Goal: Task Accomplishment & Management: Manage account settings

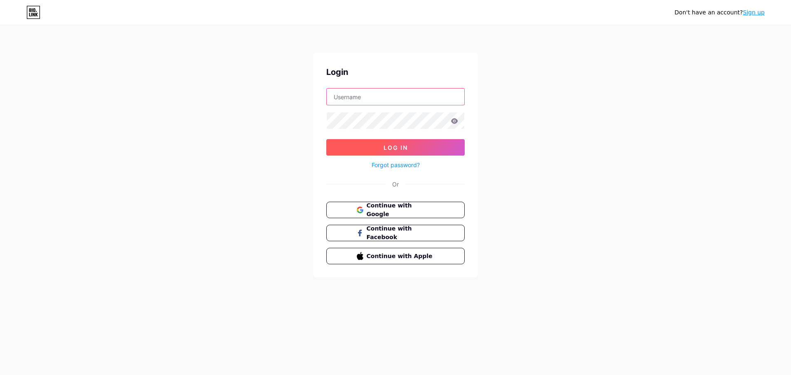
type input "[DOMAIN_NAME][EMAIL_ADDRESS][DOMAIN_NAME]"
click at [387, 146] on span "Log In" at bounding box center [396, 147] width 24 height 7
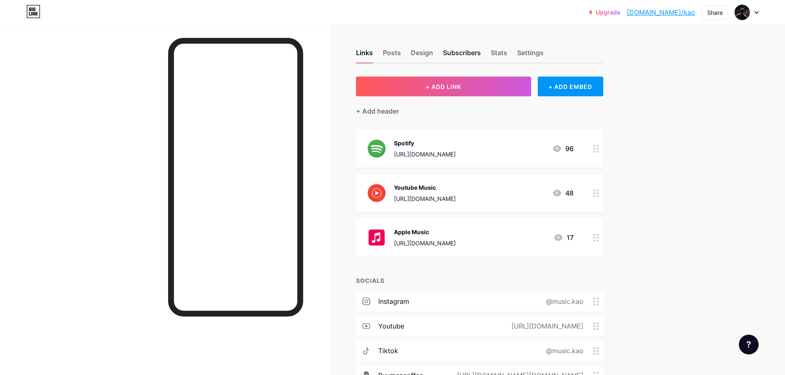
click at [462, 51] on div "Subscribers" at bounding box center [462, 55] width 38 height 15
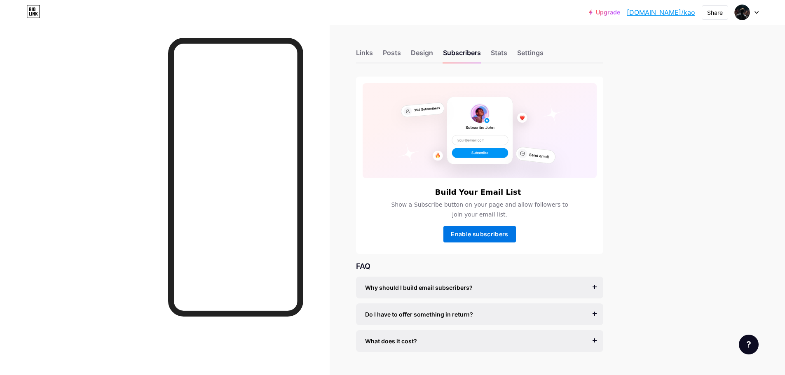
click at [494, 236] on span "Enable subscribers" at bounding box center [479, 234] width 57 height 7
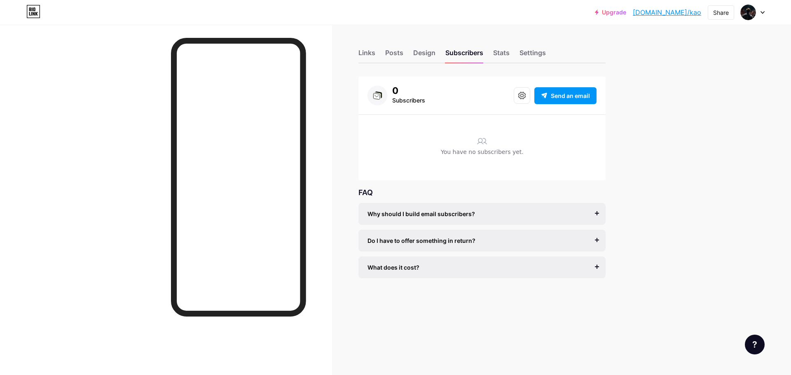
click at [626, 11] on link "Upgrade" at bounding box center [610, 12] width 31 height 7
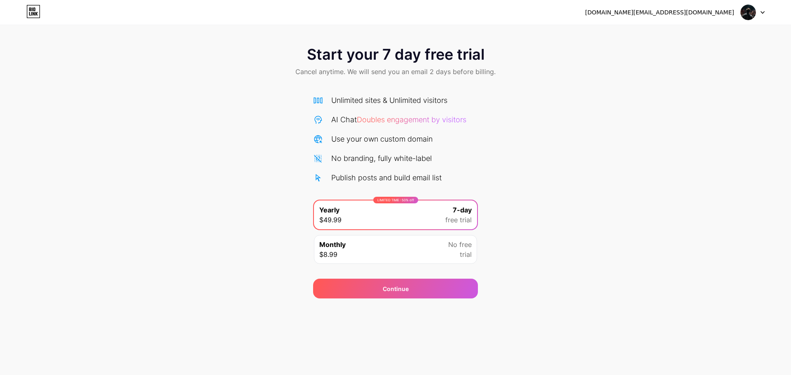
click at [29, 14] on icon at bounding box center [33, 11] width 14 height 13
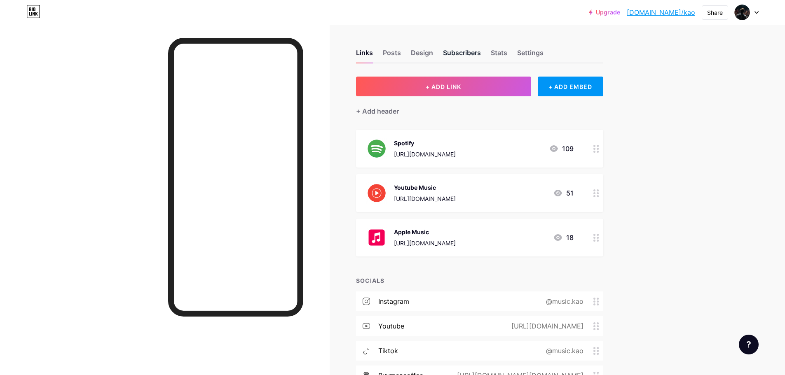
click at [458, 55] on div "Subscribers" at bounding box center [462, 55] width 38 height 15
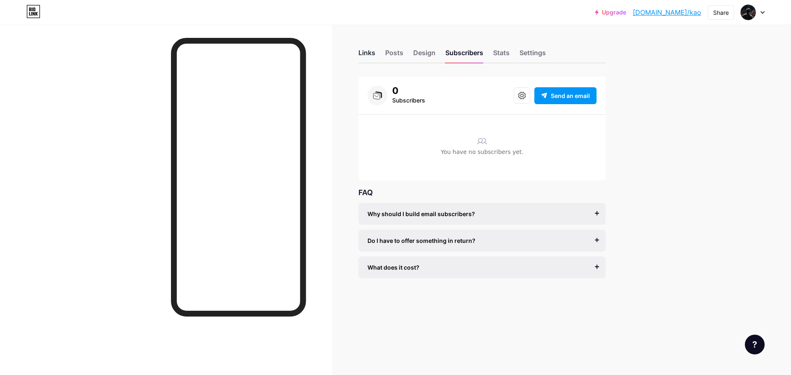
click at [361, 60] on div "Links" at bounding box center [367, 55] width 17 height 15
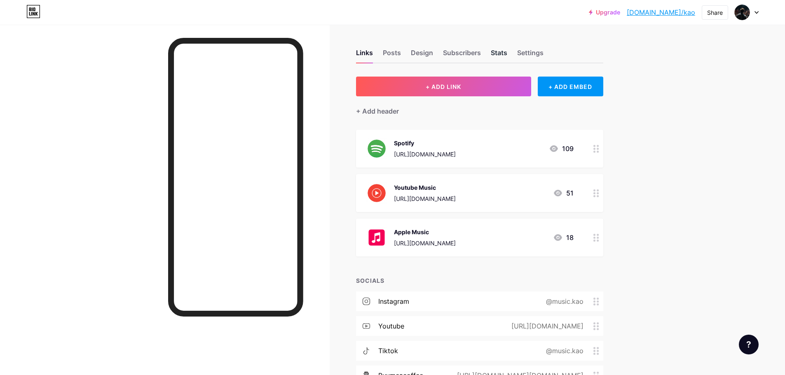
click at [506, 57] on div "Stats" at bounding box center [499, 55] width 16 height 15
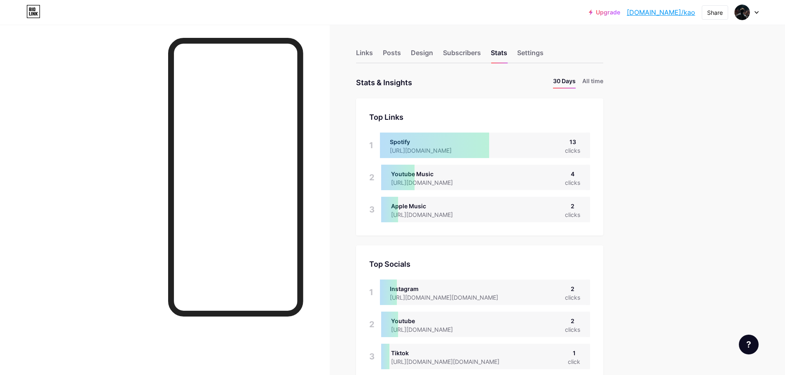
click at [430, 47] on div "Links Posts Design Subscribers Stats Settings" at bounding box center [479, 49] width 247 height 29
click at [422, 55] on div "Design" at bounding box center [422, 55] width 22 height 15
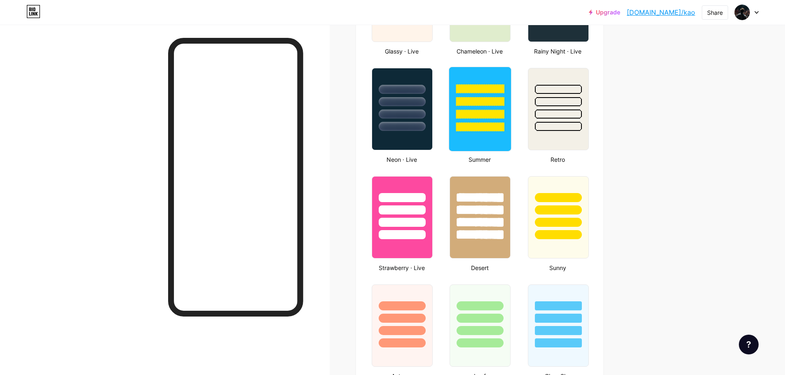
scroll to position [536, 0]
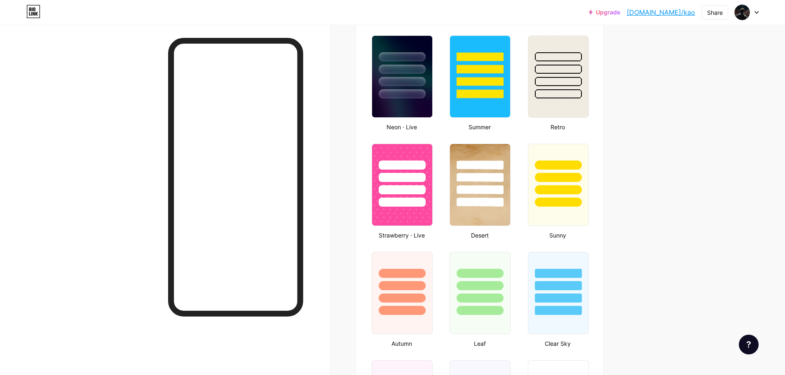
click at [753, 9] on div at bounding box center [747, 12] width 24 height 15
click at [620, 12] on link "Upgrade" at bounding box center [604, 12] width 31 height 7
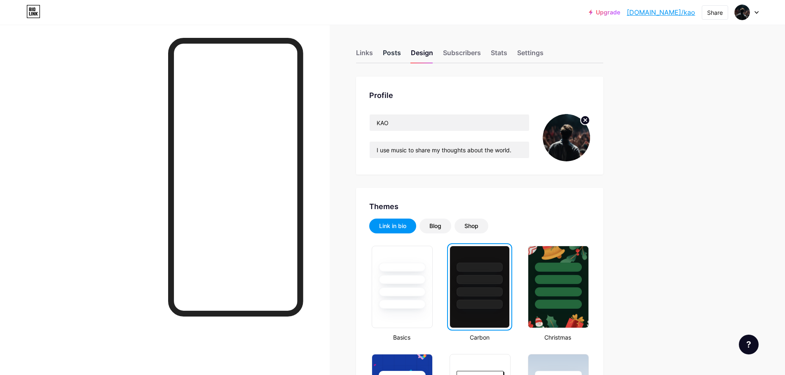
click at [386, 54] on div "Posts" at bounding box center [392, 55] width 18 height 15
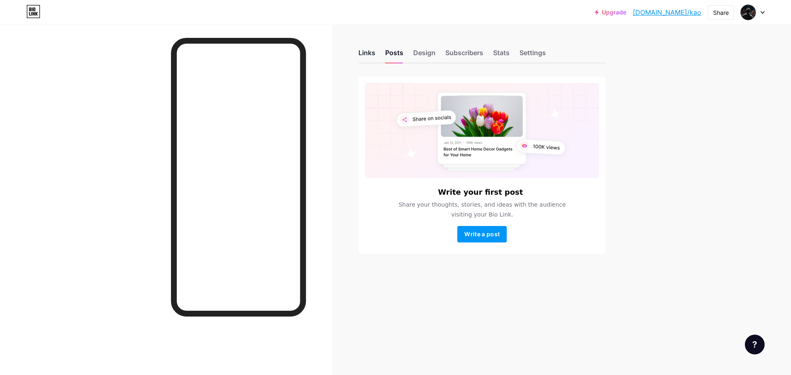
click at [368, 55] on div "Links" at bounding box center [367, 55] width 17 height 15
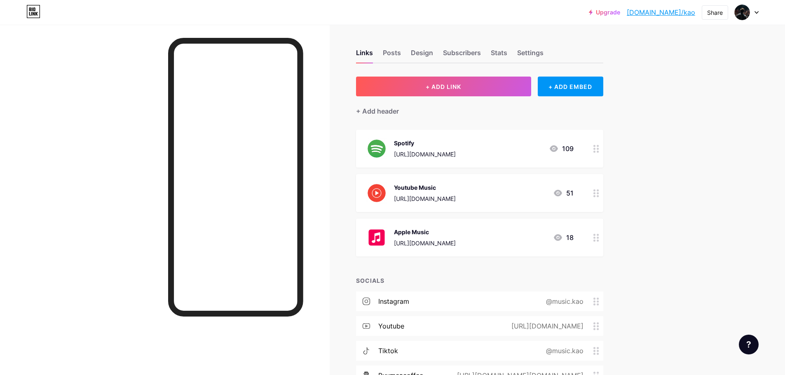
click at [456, 154] on div "[URL][DOMAIN_NAME]" at bounding box center [425, 154] width 62 height 9
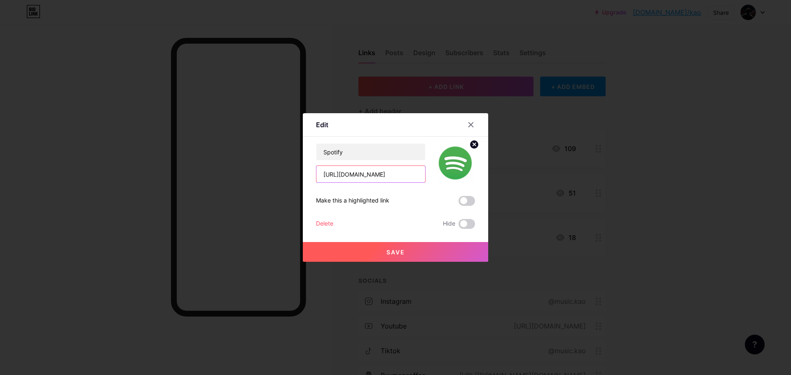
click at [364, 175] on input "[URL][DOMAIN_NAME]" at bounding box center [371, 174] width 109 height 16
click at [380, 177] on input "[URL][DOMAIN_NAME]" at bounding box center [371, 174] width 109 height 16
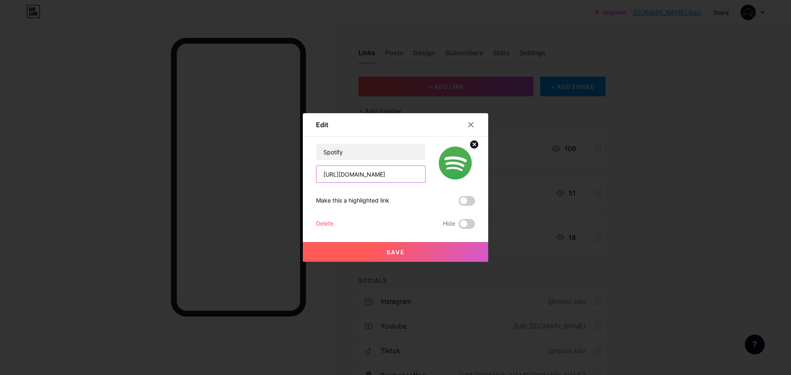
click at [380, 177] on input "[URL][DOMAIN_NAME]" at bounding box center [371, 174] width 109 height 16
click at [473, 121] on div at bounding box center [471, 124] width 15 height 15
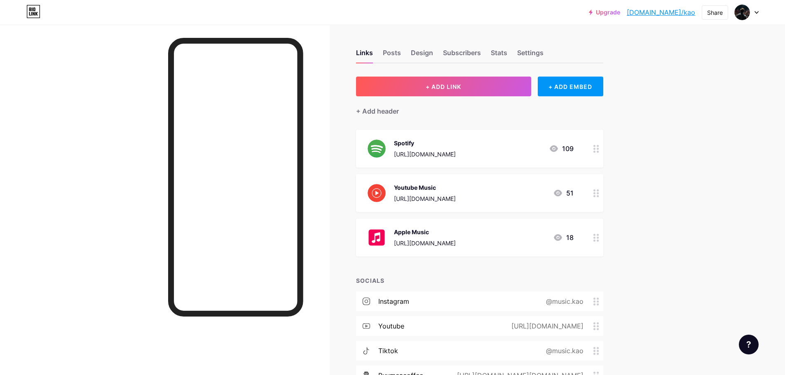
click at [456, 197] on div "[URL][DOMAIN_NAME]" at bounding box center [425, 199] width 62 height 9
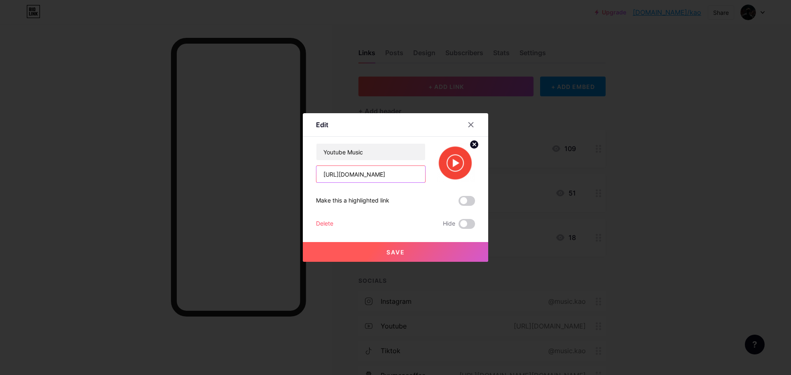
click at [360, 172] on input "[URL][DOMAIN_NAME]" at bounding box center [371, 174] width 109 height 16
click at [472, 123] on icon at bounding box center [471, 125] width 7 height 7
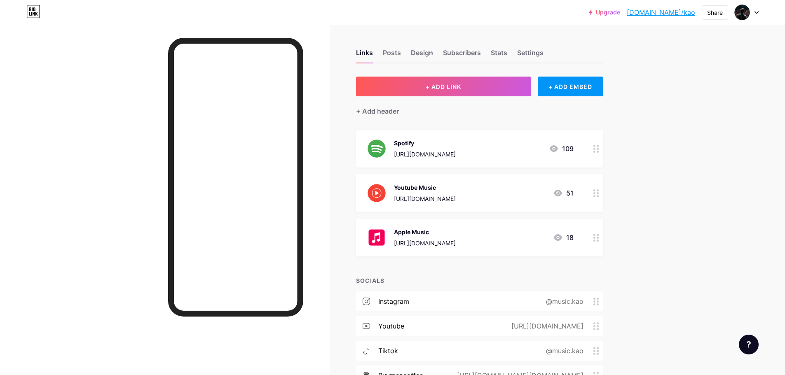
click at [428, 238] on div "Apple Music [URL][DOMAIN_NAME]" at bounding box center [425, 237] width 62 height 21
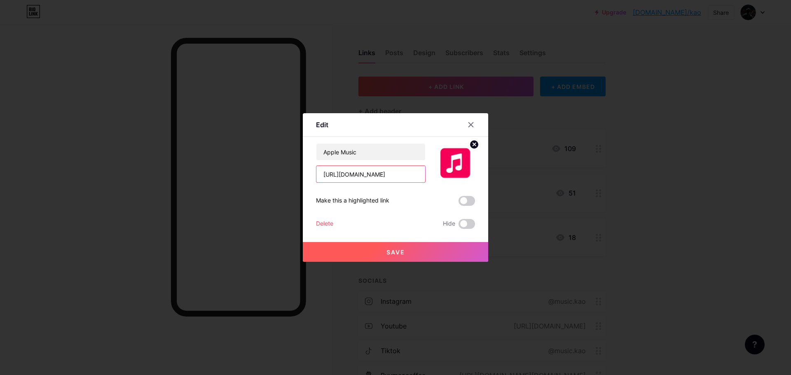
click at [394, 173] on input "[URL][DOMAIN_NAME]" at bounding box center [371, 174] width 109 height 16
drag, startPoint x: 476, startPoint y: 133, endPoint x: 469, endPoint y: 127, distance: 9.4
click at [476, 133] on div "Edit" at bounding box center [395, 126] width 185 height 19
click at [467, 120] on div at bounding box center [471, 124] width 15 height 15
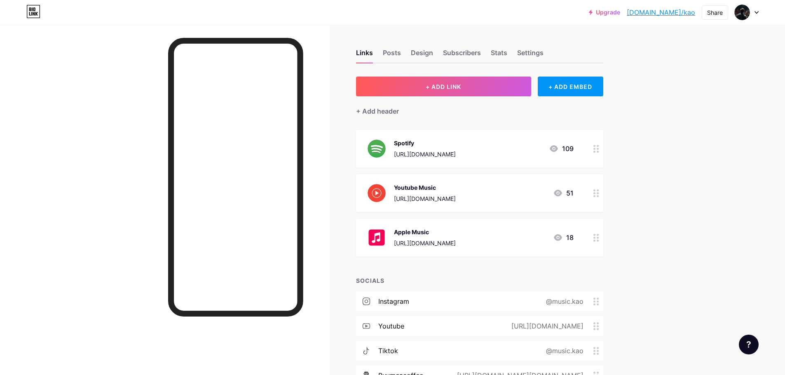
click at [387, 193] on img at bounding box center [376, 193] width 21 height 21
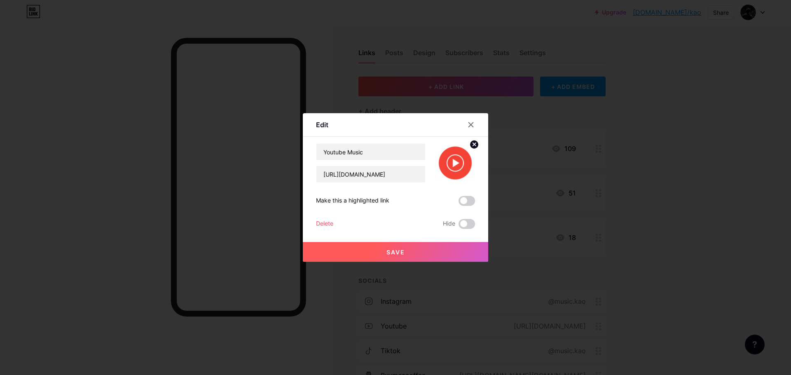
click at [454, 161] on img at bounding box center [456, 163] width 40 height 40
drag, startPoint x: 465, startPoint y: 122, endPoint x: 462, endPoint y: 110, distance: 12.0
click at [465, 122] on div at bounding box center [471, 124] width 15 height 15
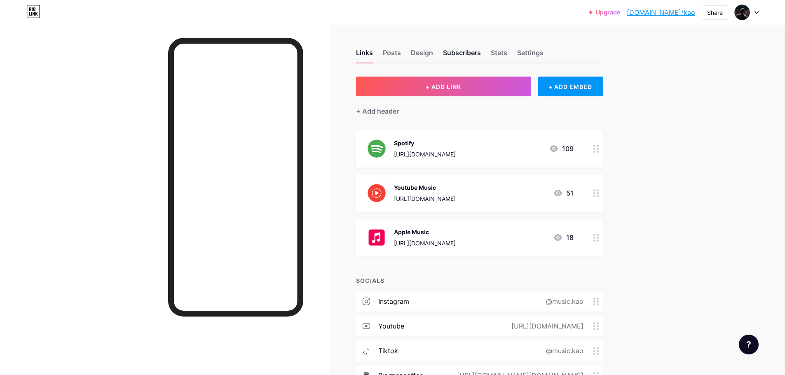
click at [466, 56] on div "Subscribers" at bounding box center [462, 55] width 38 height 15
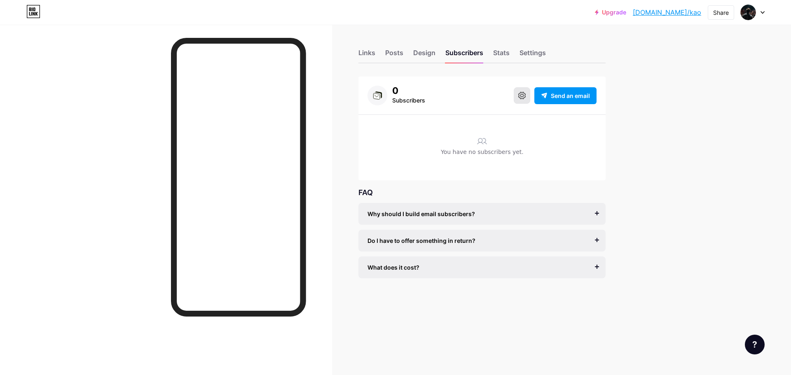
click at [524, 91] on button at bounding box center [522, 95] width 16 height 16
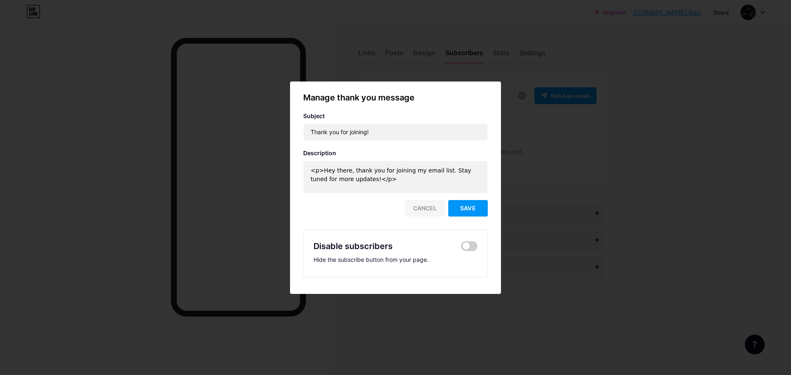
click at [435, 212] on div "Cancel" at bounding box center [425, 208] width 40 height 16
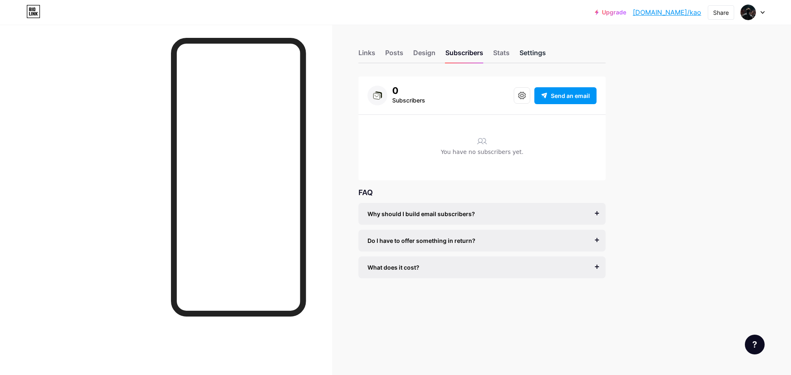
click at [537, 51] on div "Settings" at bounding box center [533, 55] width 26 height 15
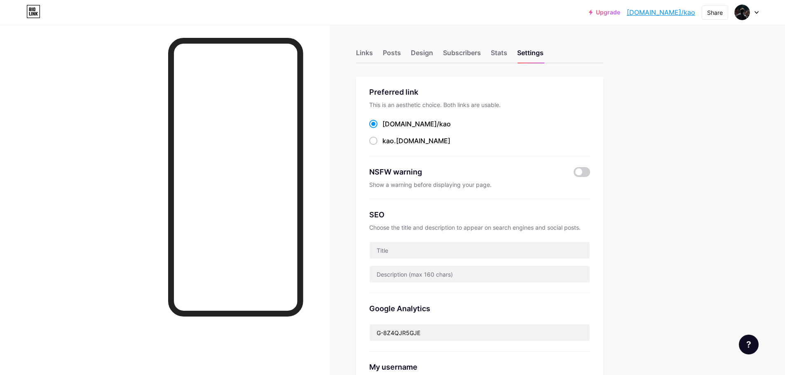
click at [620, 10] on link "Upgrade" at bounding box center [604, 12] width 31 height 7
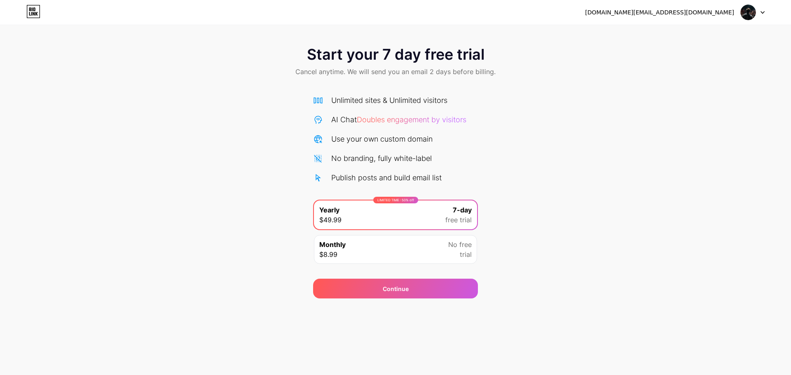
click at [359, 258] on div "Monthly $8.99 No free trial" at bounding box center [395, 249] width 163 height 29
click at [29, 4] on div "[DOMAIN_NAME][EMAIL_ADDRESS][DOMAIN_NAME] Logout" at bounding box center [395, 12] width 791 height 25
click at [35, 13] on icon at bounding box center [34, 14] width 2 height 4
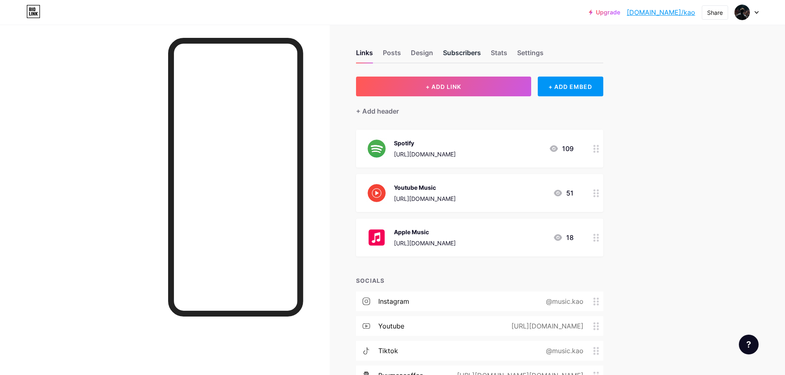
click at [475, 54] on div "Subscribers" at bounding box center [462, 55] width 38 height 15
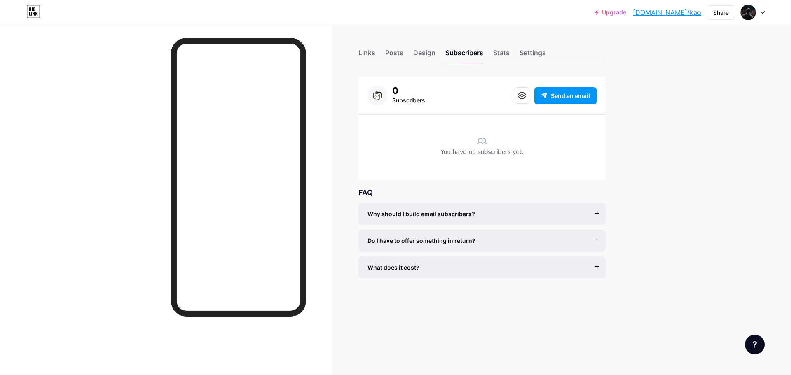
click at [493, 54] on div "Links Posts Design Subscribers Stats Settings" at bounding box center [482, 49] width 247 height 29
click at [497, 54] on div "Stats" at bounding box center [501, 55] width 16 height 15
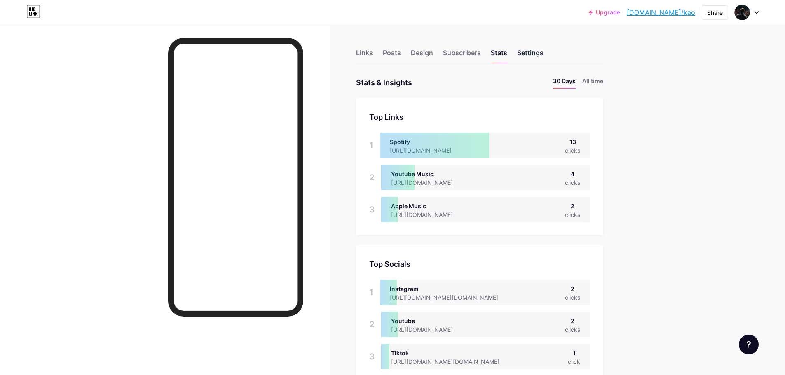
scroll to position [375, 785]
click at [527, 52] on div "Settings" at bounding box center [530, 55] width 26 height 15
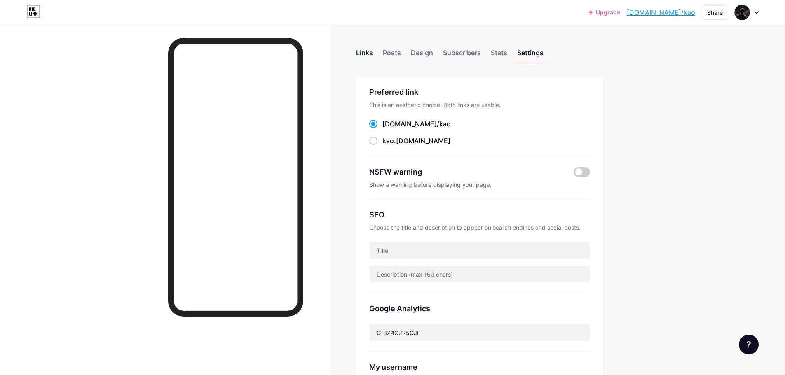
click at [368, 56] on div "Links" at bounding box center [364, 55] width 17 height 15
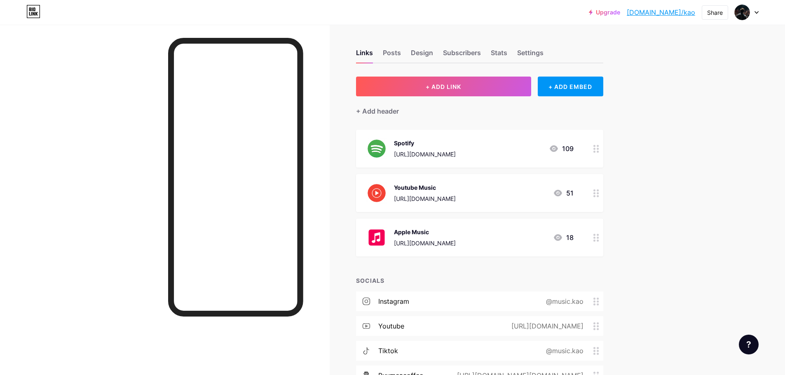
click at [760, 13] on div "Upgrade [DOMAIN_NAME]/kao [DOMAIN_NAME]/kao Share Switch accounts KAO [DOMAIN_N…" at bounding box center [392, 12] width 785 height 15
click at [755, 11] on div at bounding box center [747, 12] width 24 height 15
click at [687, 96] on link "Account settings" at bounding box center [707, 93] width 102 height 22
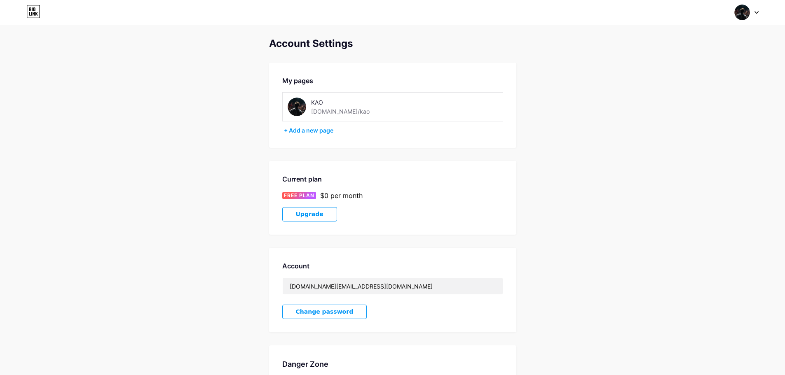
click at [758, 11] on icon at bounding box center [757, 12] width 4 height 3
click at [594, 86] on div "Account Settings My pages KAO [DOMAIN_NAME]/kao + Add a new page Current plan F…" at bounding box center [392, 233] width 785 height 390
click at [36, 11] on icon at bounding box center [33, 11] width 14 height 13
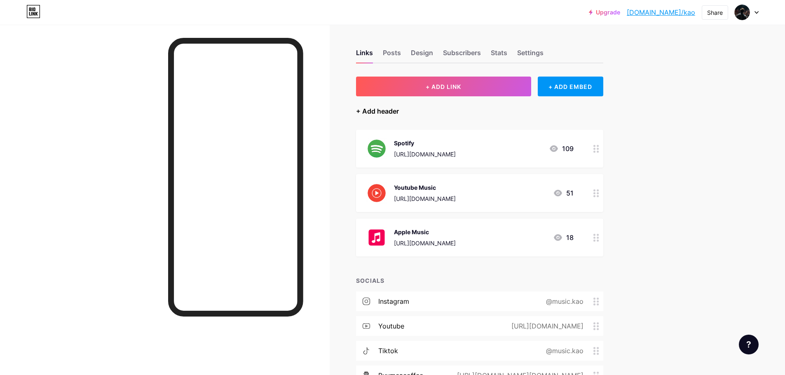
click at [392, 111] on div "+ Add header" at bounding box center [377, 111] width 43 height 10
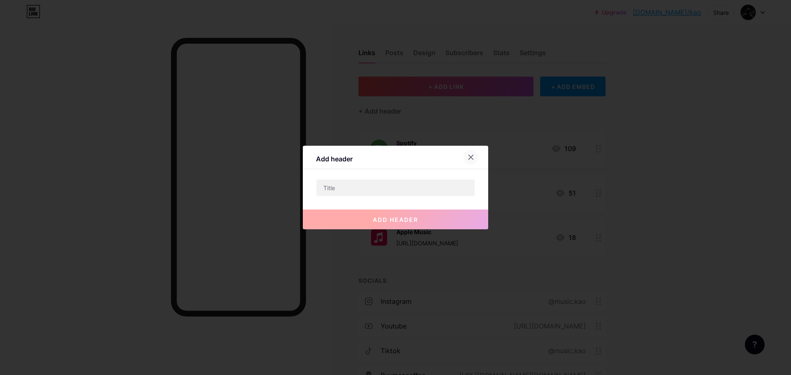
click at [472, 159] on icon at bounding box center [471, 157] width 5 height 5
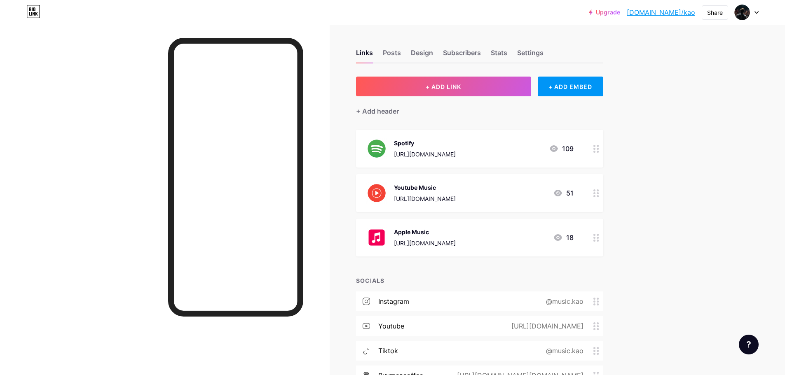
click at [673, 11] on link "[DOMAIN_NAME]/kao" at bounding box center [661, 12] width 68 height 10
click at [474, 54] on div "Subscribers" at bounding box center [462, 55] width 38 height 15
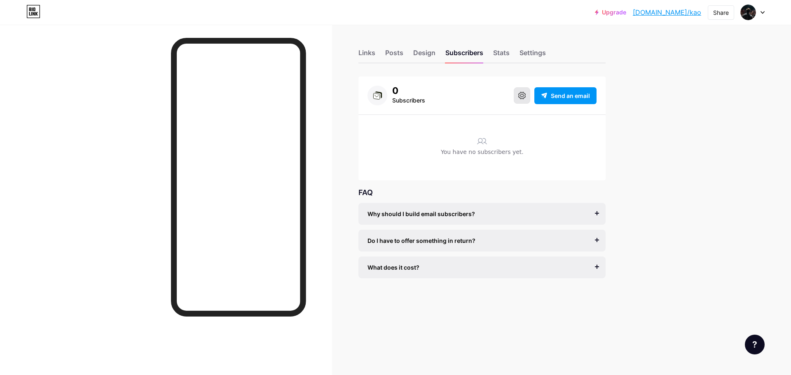
click at [516, 90] on button at bounding box center [522, 95] width 16 height 16
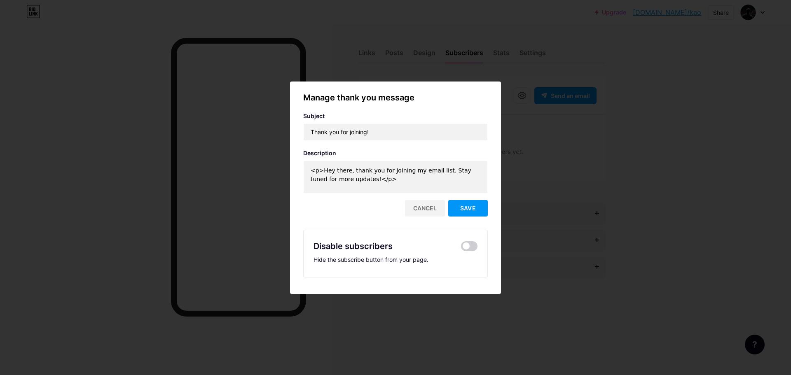
click at [533, 141] on div at bounding box center [395, 187] width 791 height 375
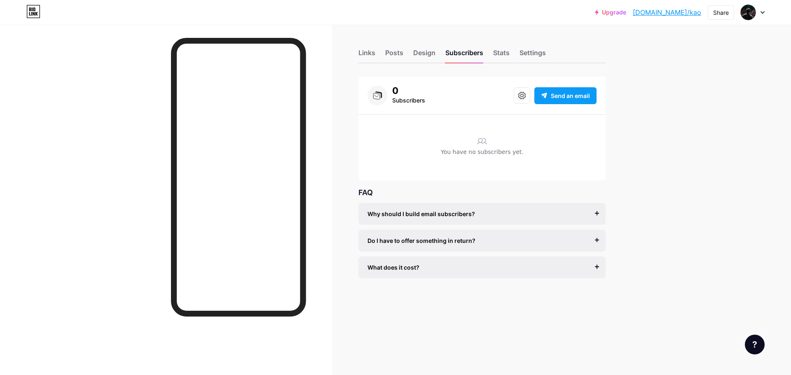
click at [563, 99] on span "Send an email" at bounding box center [570, 95] width 39 height 9
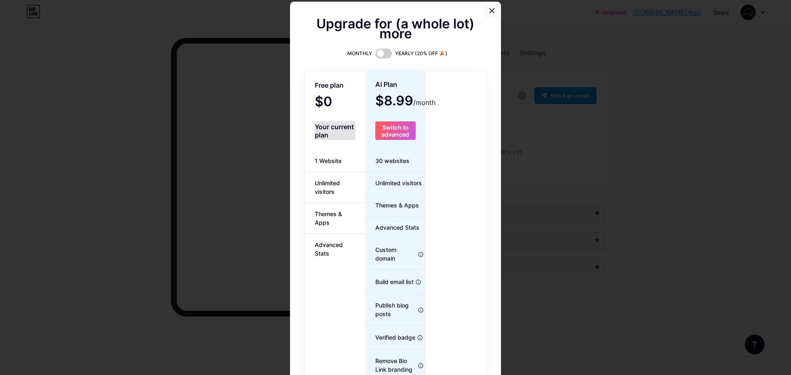
click at [490, 11] on icon at bounding box center [492, 11] width 5 height 5
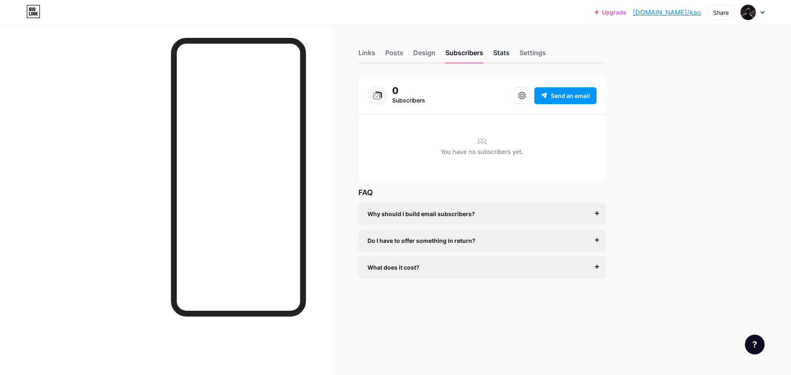
click at [500, 49] on div "Stats" at bounding box center [501, 55] width 16 height 15
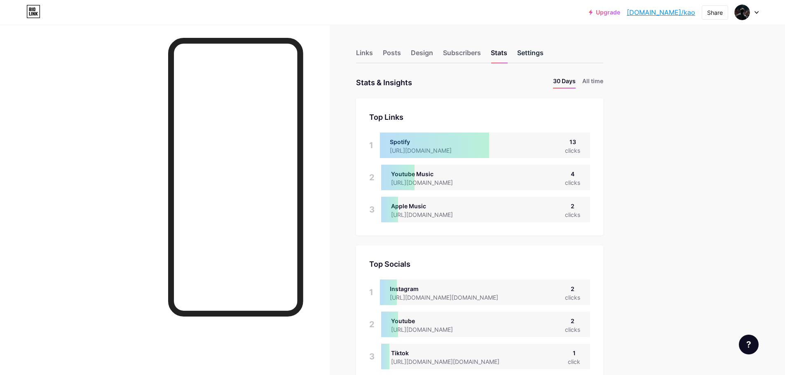
scroll to position [375, 785]
click at [540, 58] on div "Settings" at bounding box center [530, 55] width 26 height 15
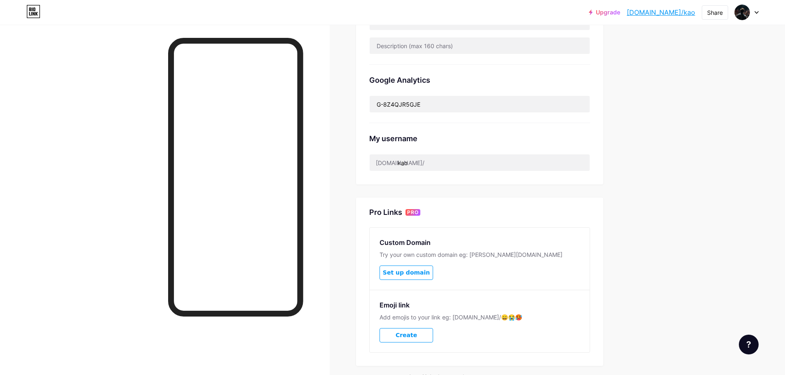
scroll to position [276, 0]
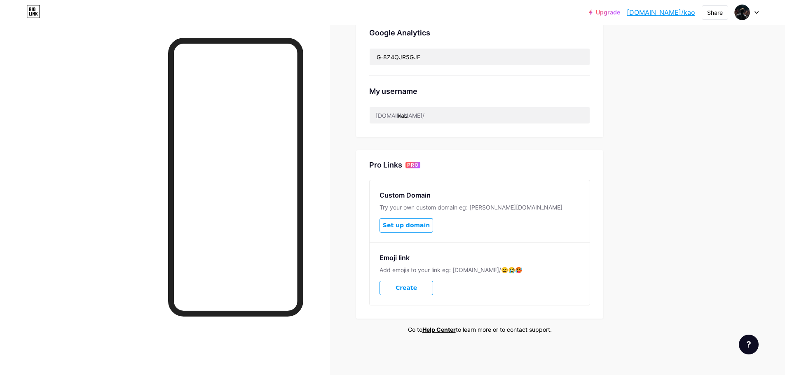
click at [679, 10] on link "[DOMAIN_NAME]/kao" at bounding box center [661, 12] width 68 height 10
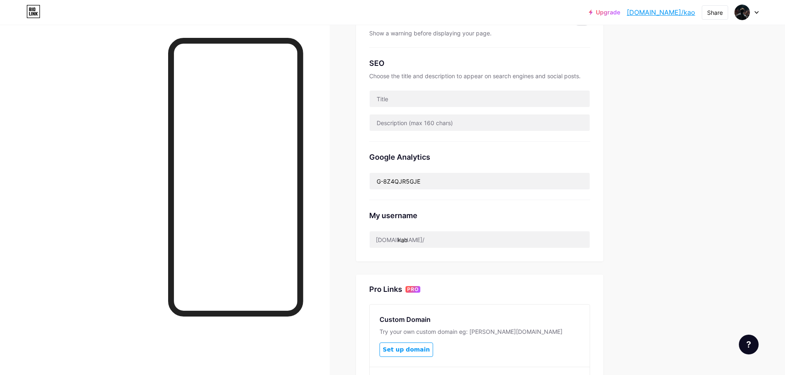
scroll to position [70, 0]
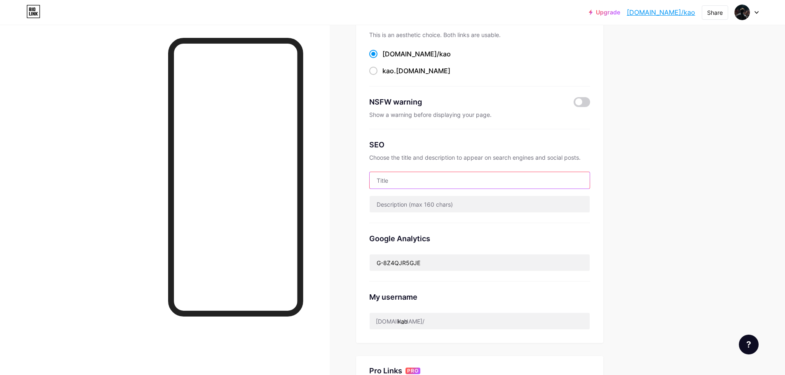
click at [393, 184] on input "text" at bounding box center [480, 180] width 220 height 16
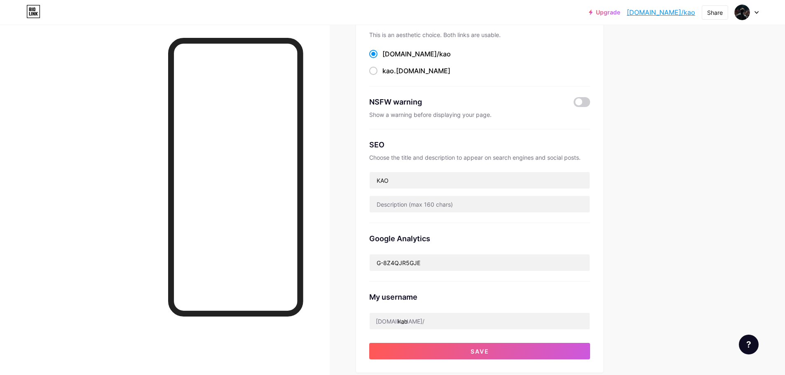
click at [613, 214] on div "Links Posts Design Subscribers Stats Settings Preferred link This is an aesthet…" at bounding box center [319, 283] width 638 height 657
drag, startPoint x: 405, startPoint y: 182, endPoint x: 371, endPoint y: 184, distance: 34.3
click at [371, 184] on div "Preferred link This is an aesthetic choice. Both links are usable. [DOMAIN_NAME…" at bounding box center [479, 190] width 247 height 366
type input "K"
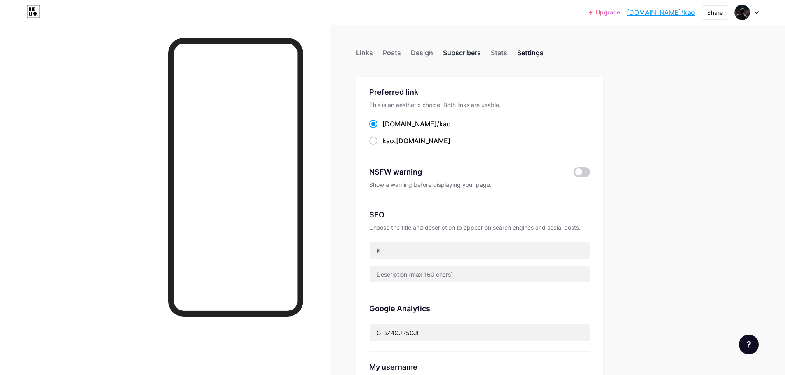
click at [450, 51] on div "Subscribers" at bounding box center [462, 55] width 38 height 15
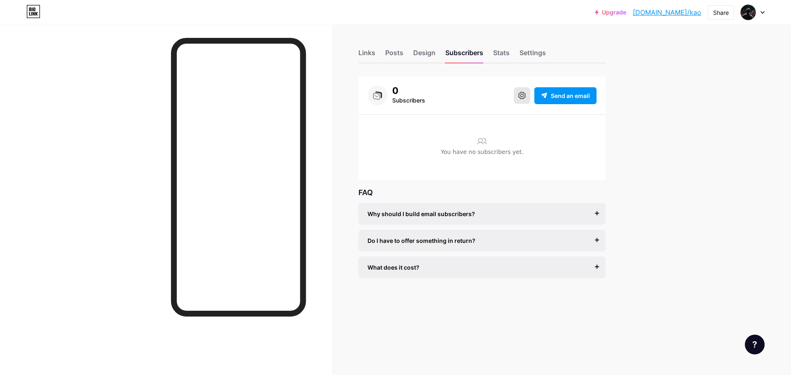
click at [517, 101] on button at bounding box center [522, 95] width 16 height 16
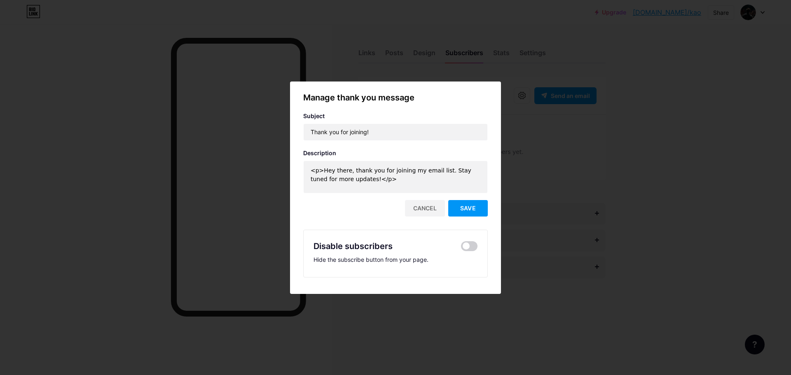
click at [588, 145] on div at bounding box center [395, 187] width 791 height 375
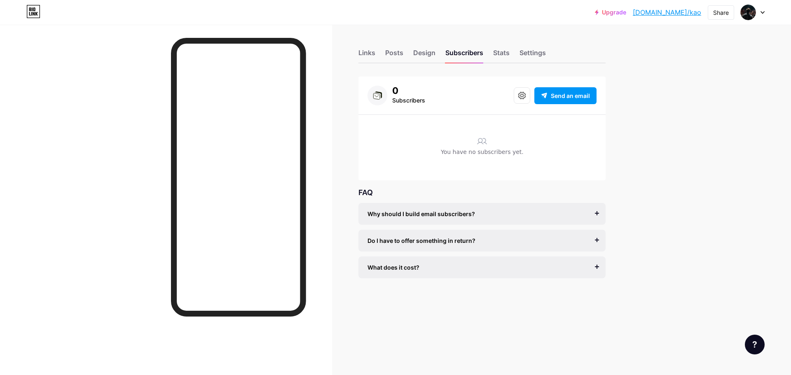
click at [453, 215] on span "Why should I build email subscribers?" at bounding box center [422, 214] width 108 height 9
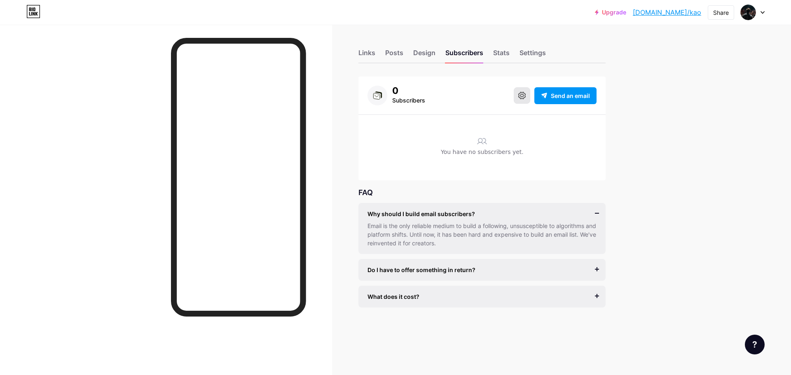
click at [525, 97] on icon at bounding box center [521, 95] width 7 height 7
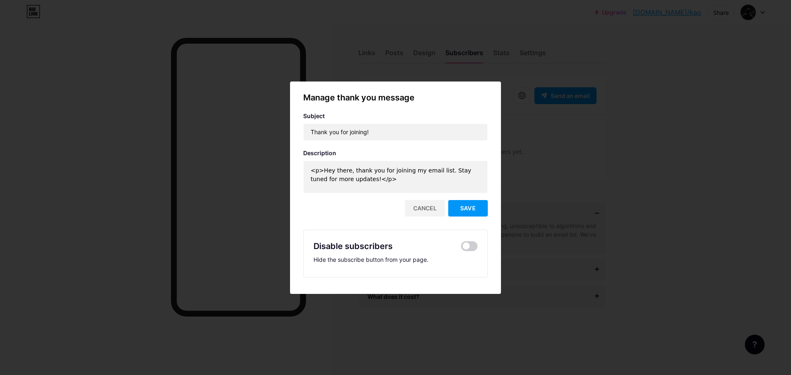
click at [626, 99] on div at bounding box center [395, 187] width 791 height 375
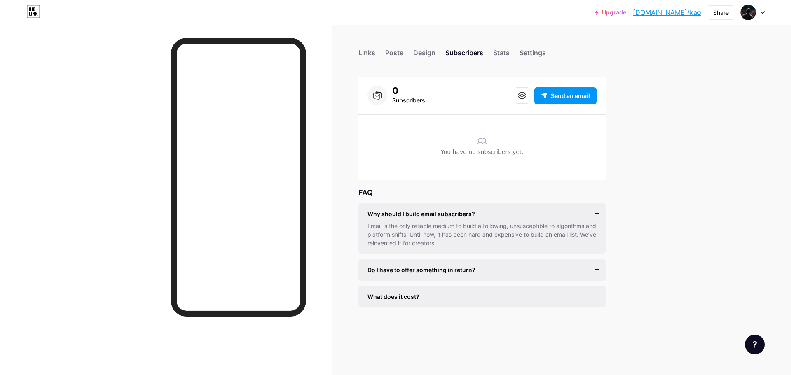
click at [669, 48] on div "Upgrade [DOMAIN_NAME]/kao [DOMAIN_NAME]/kao Share Switch accounts KAO [DOMAIN_N…" at bounding box center [395, 187] width 791 height 375
click at [479, 146] on div "You have no subscribers yet." at bounding box center [482, 151] width 229 height 57
click at [455, 278] on div "Do I have to offer something in return? It’s better if you do, but most creator…" at bounding box center [482, 270] width 247 height 22
click at [458, 275] on div "Do I have to offer something in return? It’s better if you do, but most creator…" at bounding box center [482, 270] width 247 height 22
click at [465, 267] on span "Do I have to offer something in return?" at bounding box center [422, 270] width 108 height 9
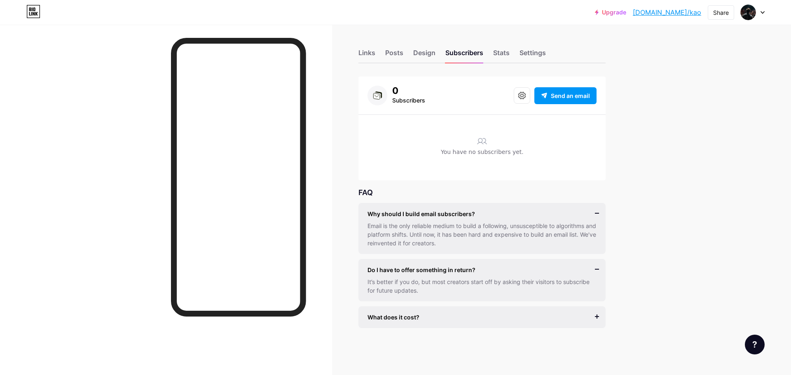
click at [456, 309] on div "What does it cost? It’s free to get started, and you can accept unlimited subsc…" at bounding box center [482, 318] width 247 height 22
click at [457, 317] on div "What does it cost?" at bounding box center [482, 317] width 229 height 9
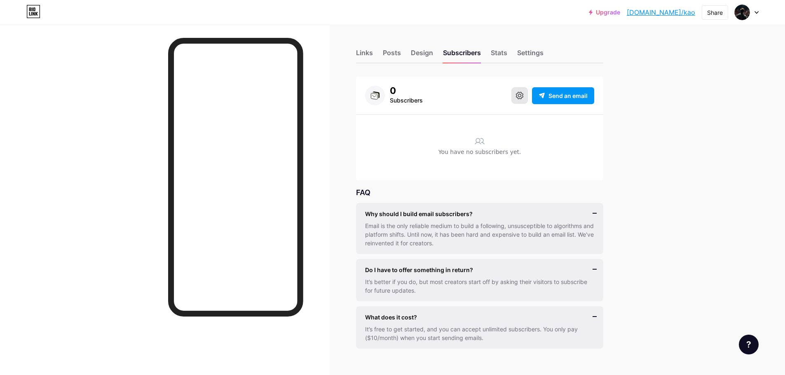
click at [515, 97] on button at bounding box center [519, 95] width 16 height 16
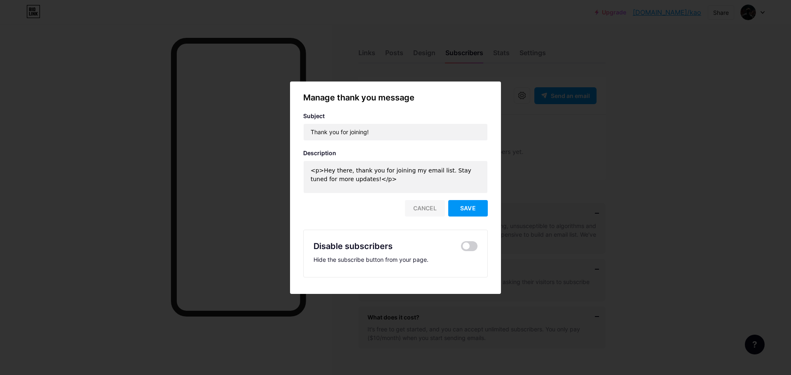
click at [423, 209] on div "Cancel" at bounding box center [425, 208] width 40 height 16
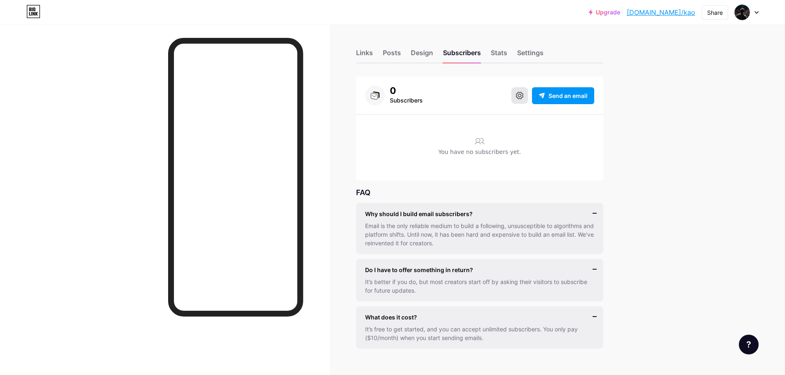
click at [523, 93] on icon at bounding box center [519, 95] width 7 height 7
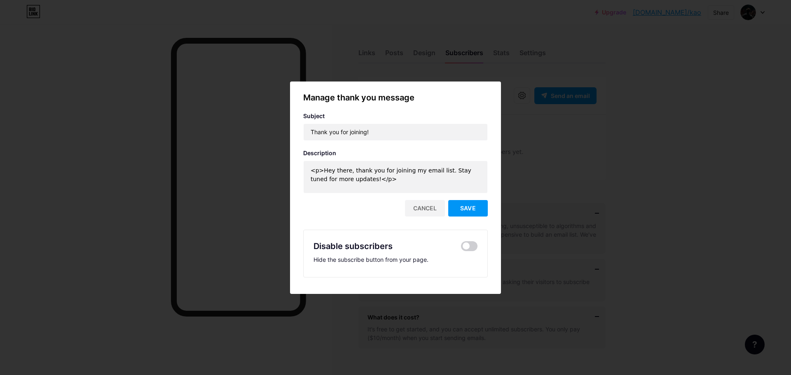
click at [632, 161] on div at bounding box center [395, 187] width 791 height 375
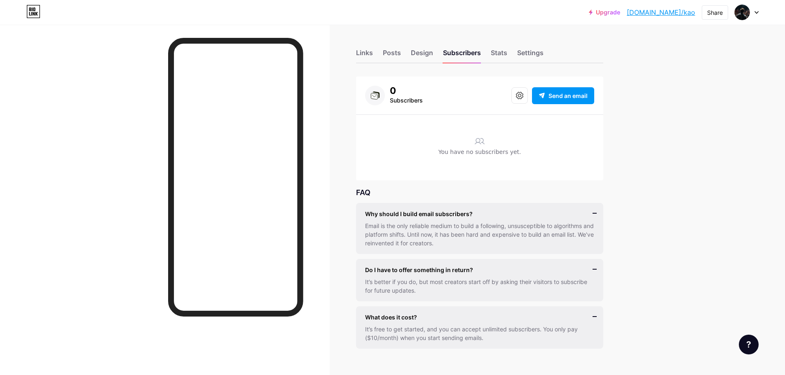
click at [686, 38] on div "Upgrade [DOMAIN_NAME]/kao [DOMAIN_NAME]/kao Share Switch accounts KAO [DOMAIN_N…" at bounding box center [392, 195] width 785 height 390
click at [676, 11] on link "[DOMAIN_NAME]/kao" at bounding box center [661, 12] width 68 height 10
